Goal: Contribute content: Add original content to the website for others to see

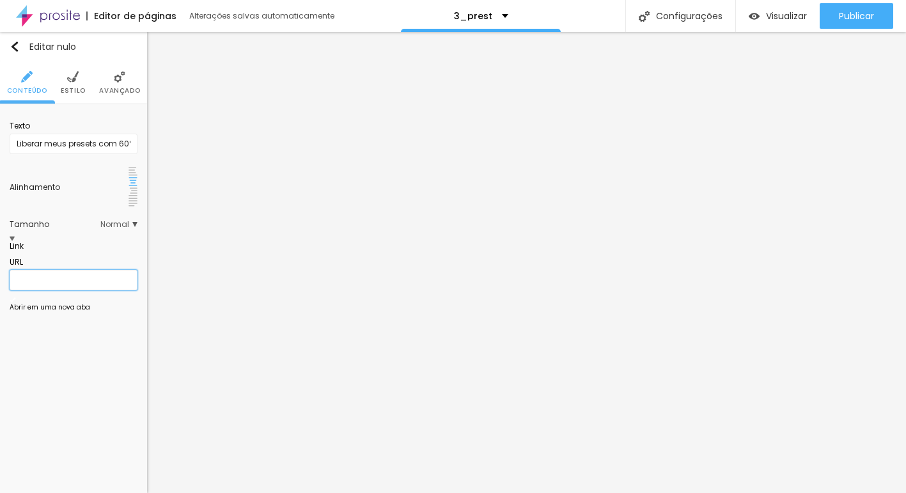
paste input "https://pay.hotmart.com/Y82774984T?checkoutMode=10"
type input "https://pay.hotmart.com/Y82774984T?checkoutMode=10"
paste input "Y82774984T?"
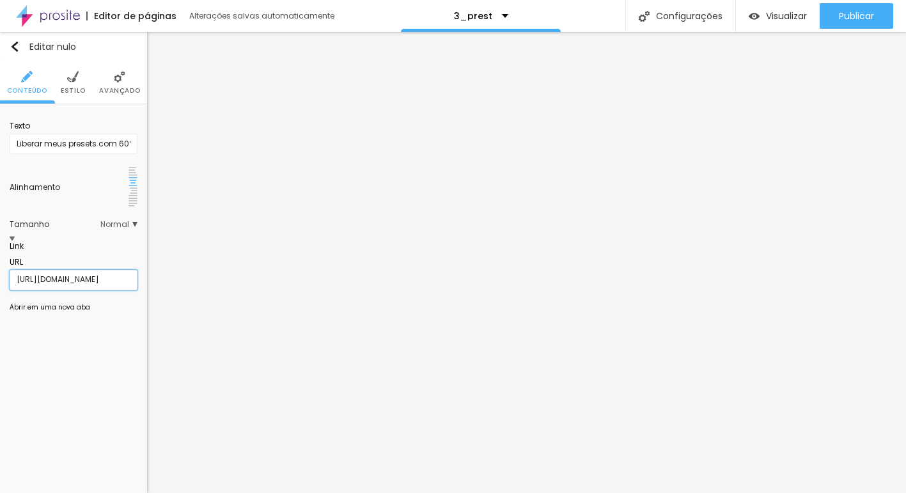
scroll to position [1, 104]
type input "https://pay.hotmart.com/Y82774984T?checkoutMode=10"
paste input "https://pay.hotmart.com/Y82774984T?checkoutMode=10"
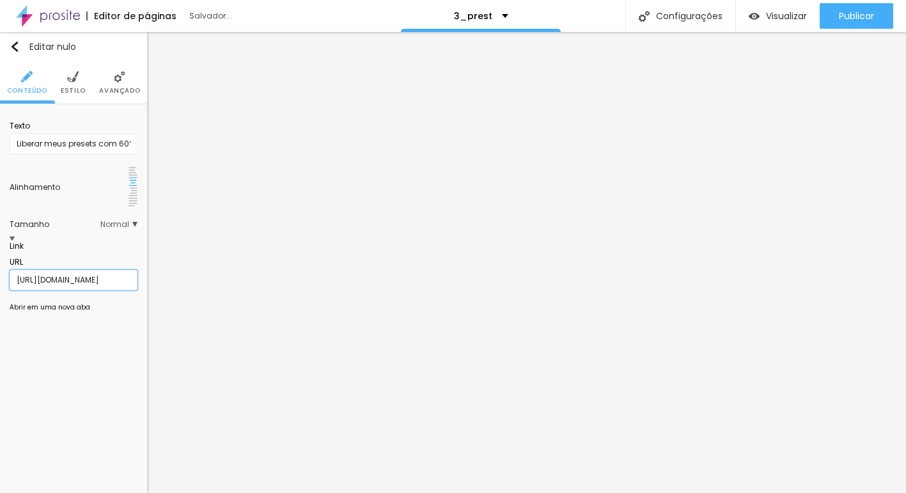
type input "https://pay.hotmart.com/Y82774984T?checkoutMode=10"
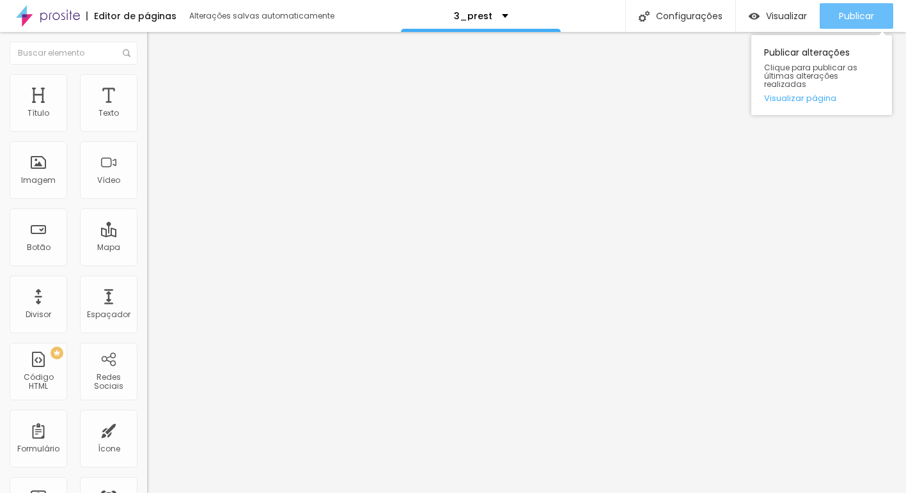
click at [864, 12] on font "Publicar" at bounding box center [856, 16] width 35 height 13
click at [846, 15] on font "Publicar" at bounding box center [856, 16] width 35 height 13
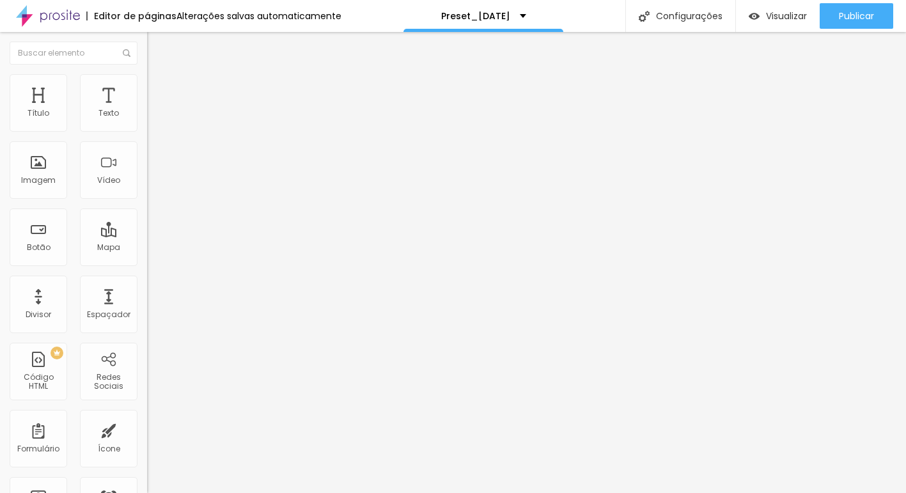
click at [147, 261] on input "[URL][DOMAIN_NAME]" at bounding box center [223, 257] width 153 height 13
click at [147, 263] on input "[URL][DOMAIN_NAME]" at bounding box center [223, 257] width 153 height 13
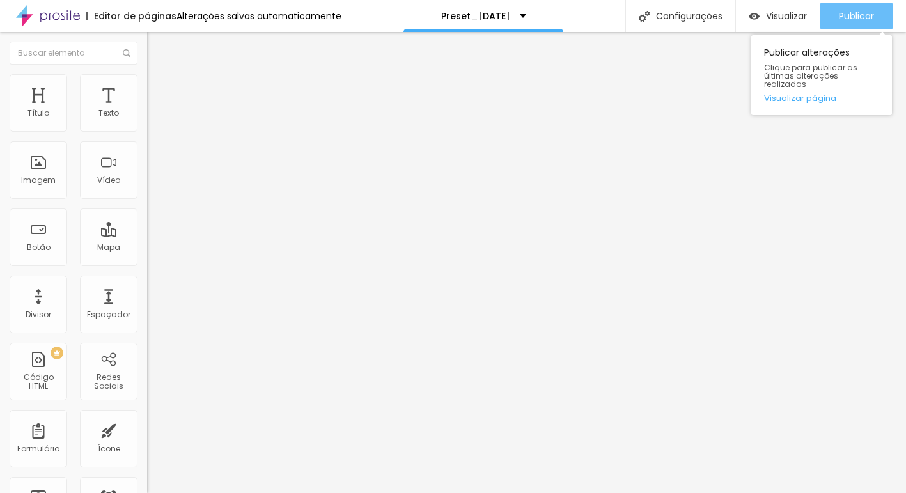
click at [851, 15] on font "Publicar" at bounding box center [856, 16] width 35 height 13
click at [847, 3] on div "Publicar Publicar alterações Clique para publicar as últimas alterações realiza…" at bounding box center [856, 16] width 74 height 32
click at [831, 22] on button "Publicar" at bounding box center [856, 16] width 74 height 26
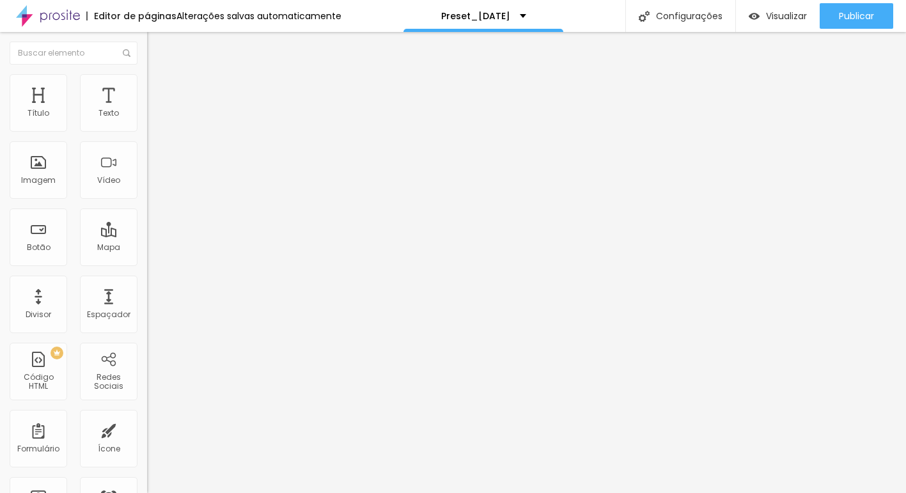
click at [53, 20] on img at bounding box center [48, 16] width 64 height 32
